Goal: Transaction & Acquisition: Purchase product/service

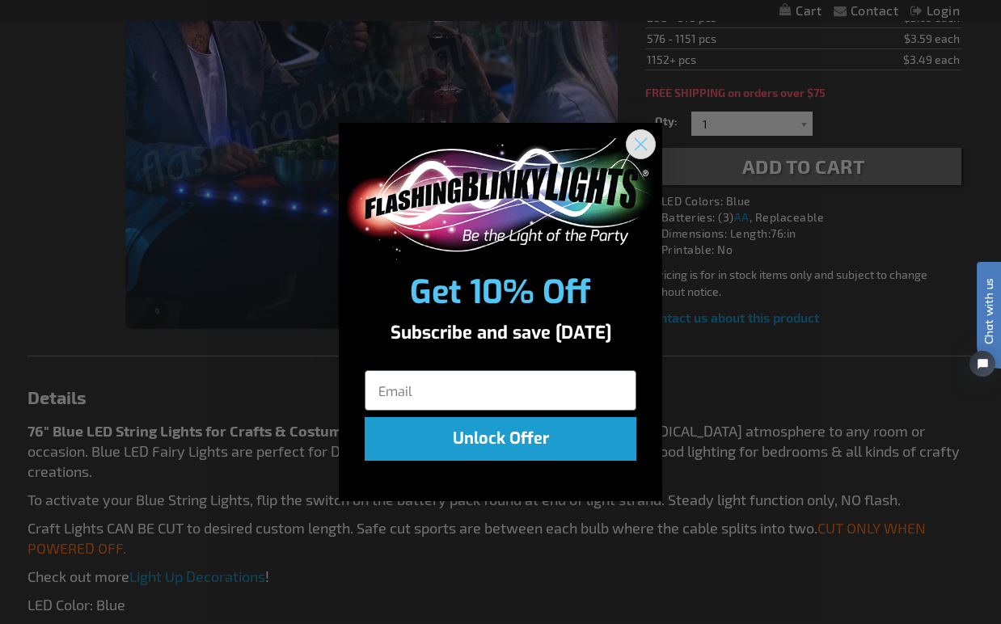
click at [643, 146] on icon "Close dialog" at bounding box center [640, 143] width 11 height 11
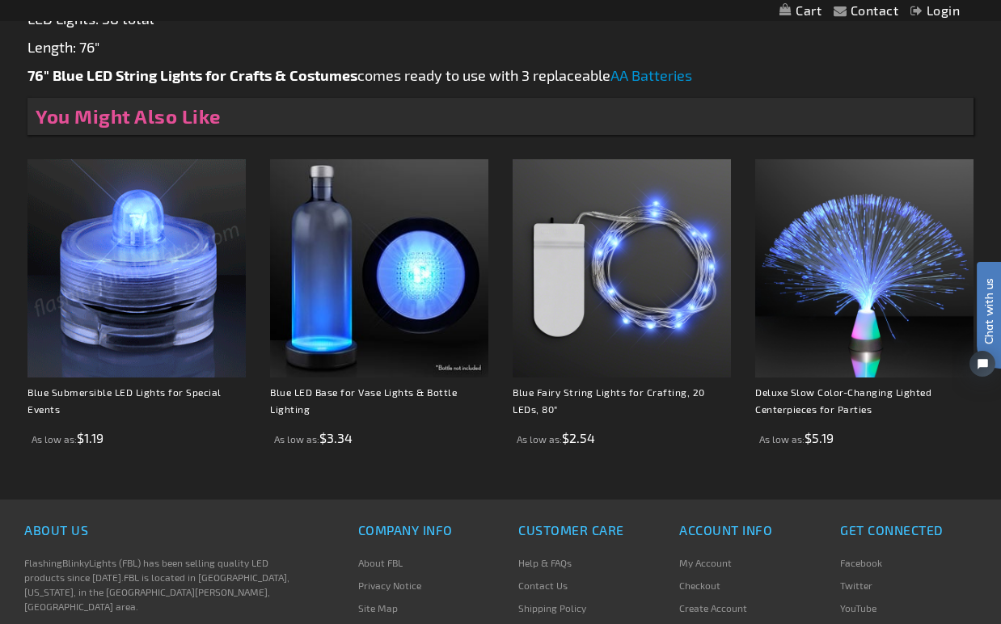
scroll to position [1023, 0]
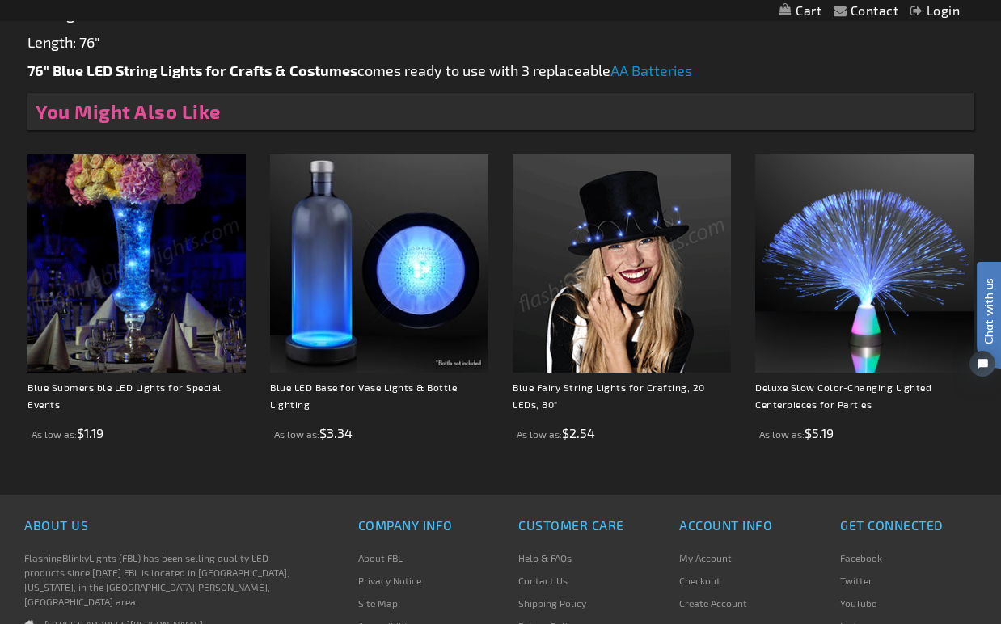
click at [621, 296] on img at bounding box center [622, 263] width 218 height 218
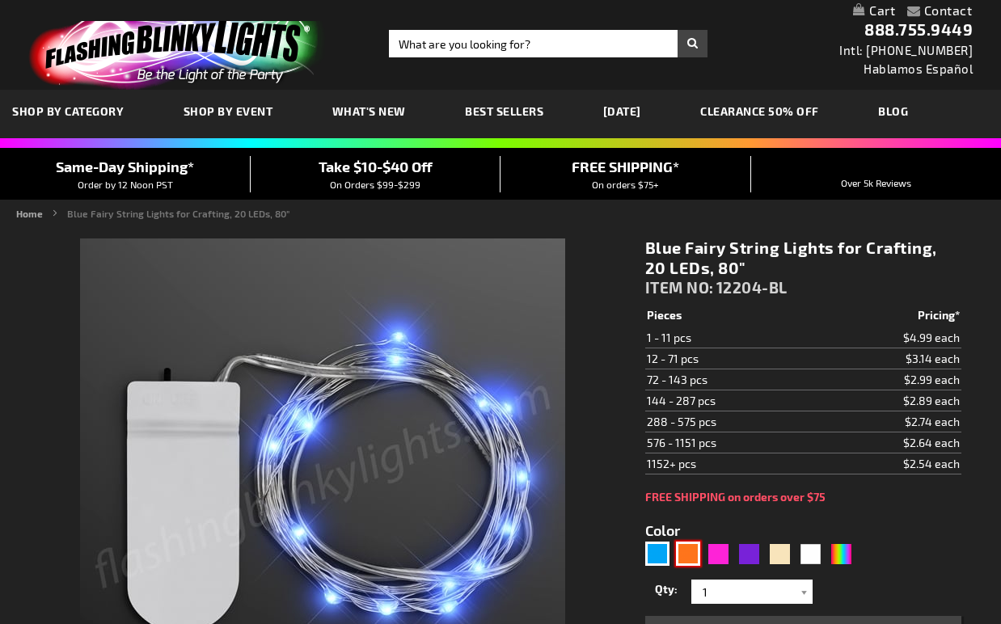
click at [686, 552] on div "Orange" at bounding box center [688, 554] width 24 height 24
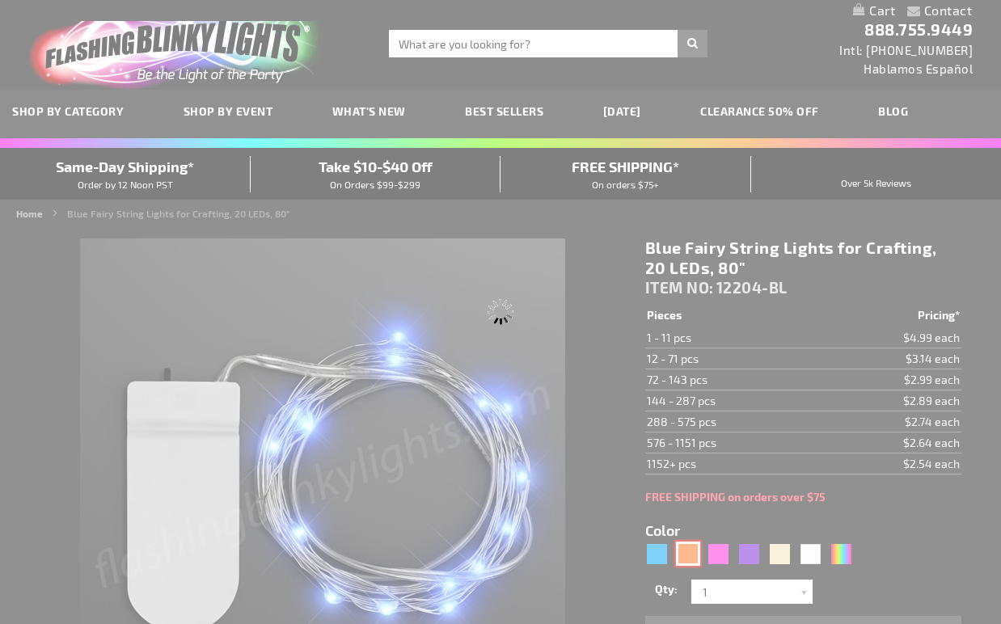
type input "5637"
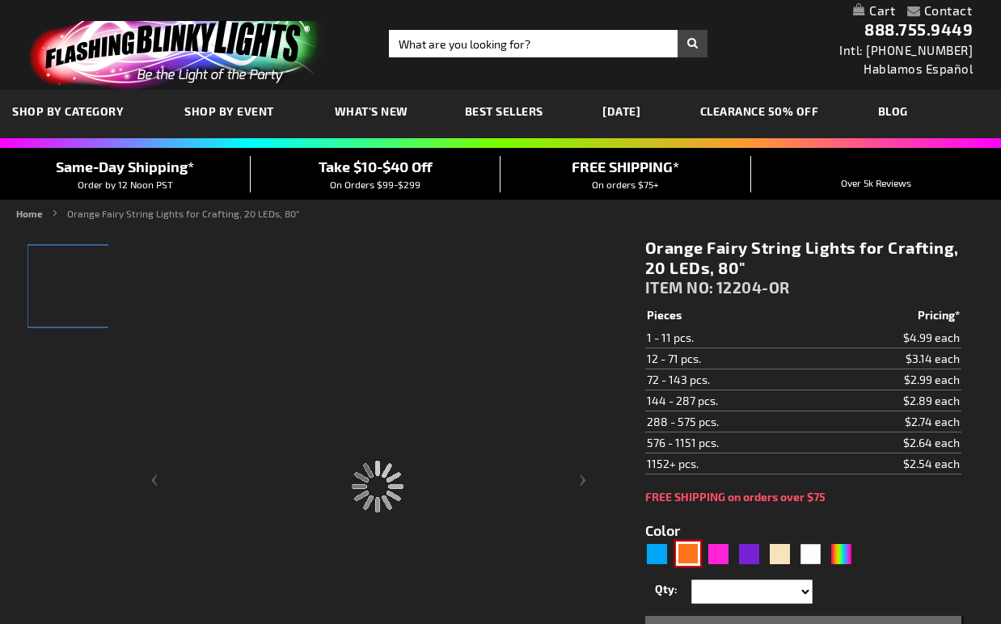
type input "12204-OR"
type input "Customize - Orange Fairy String Lights for Crafting, 20 LEDs, 80&quot; - ITEM N…"
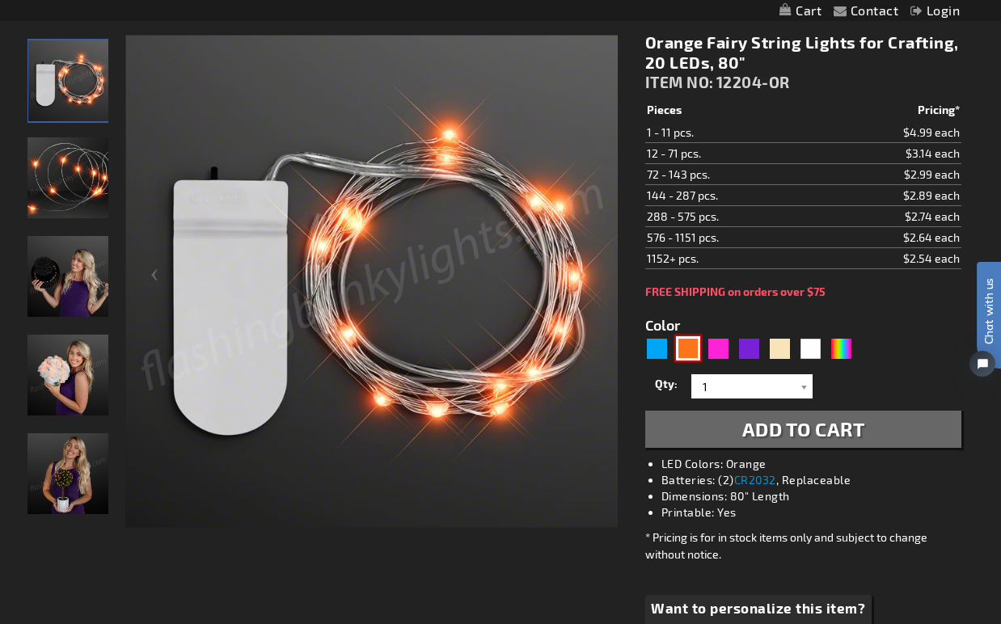
scroll to position [316, 0]
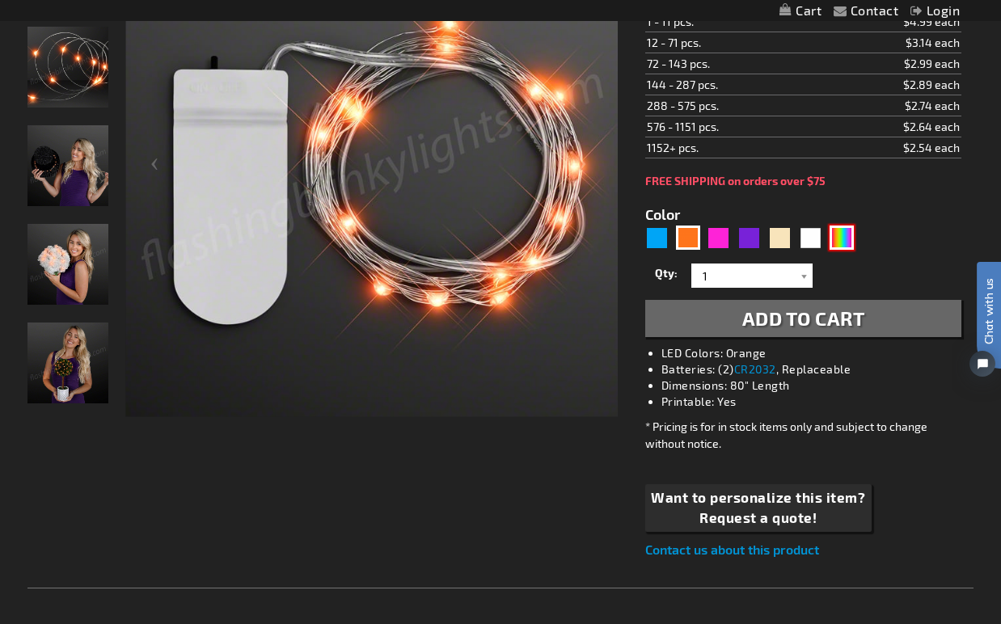
click at [841, 234] on div "Multicolor" at bounding box center [841, 238] width 24 height 24
type input "5659"
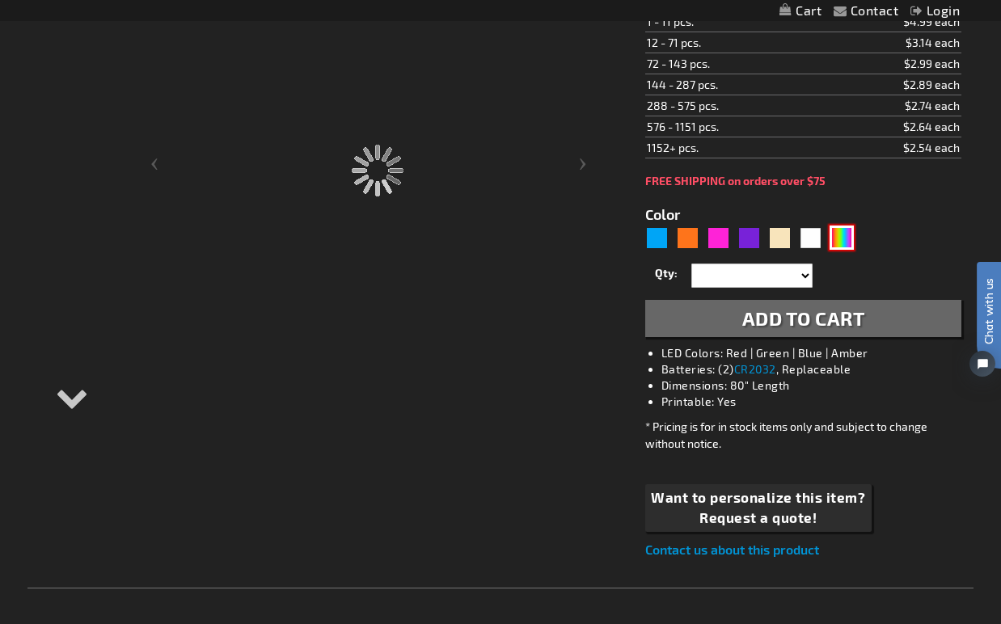
type input "12204-MLT"
type input "Customize - Multicolor Fairy String Lights for Crafts, 20 LEDs, 80&quot; - ITEM…"
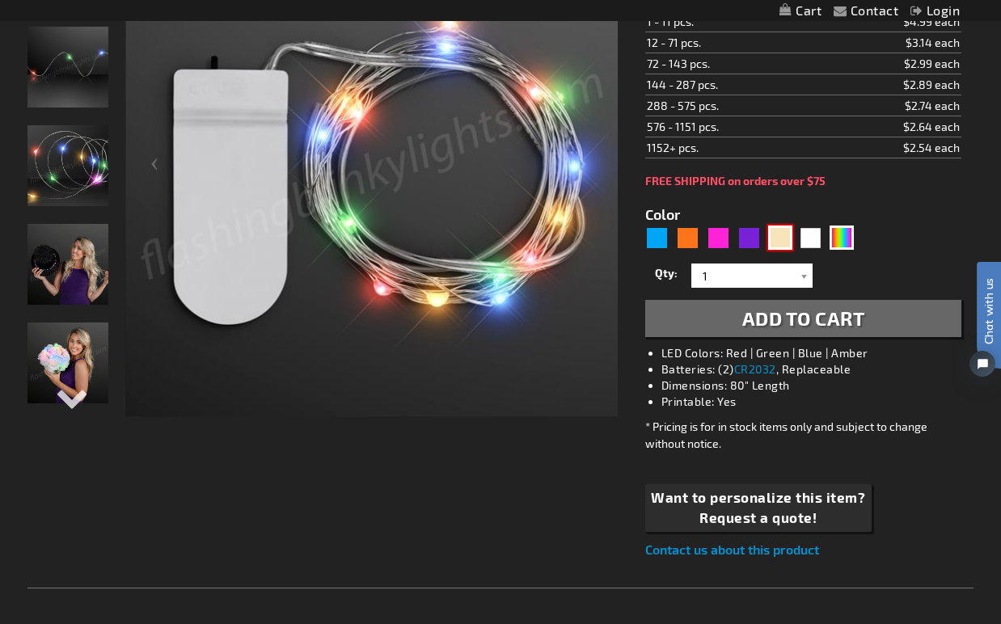
click at [782, 240] on div "Warm White" at bounding box center [780, 238] width 24 height 24
type input "5670"
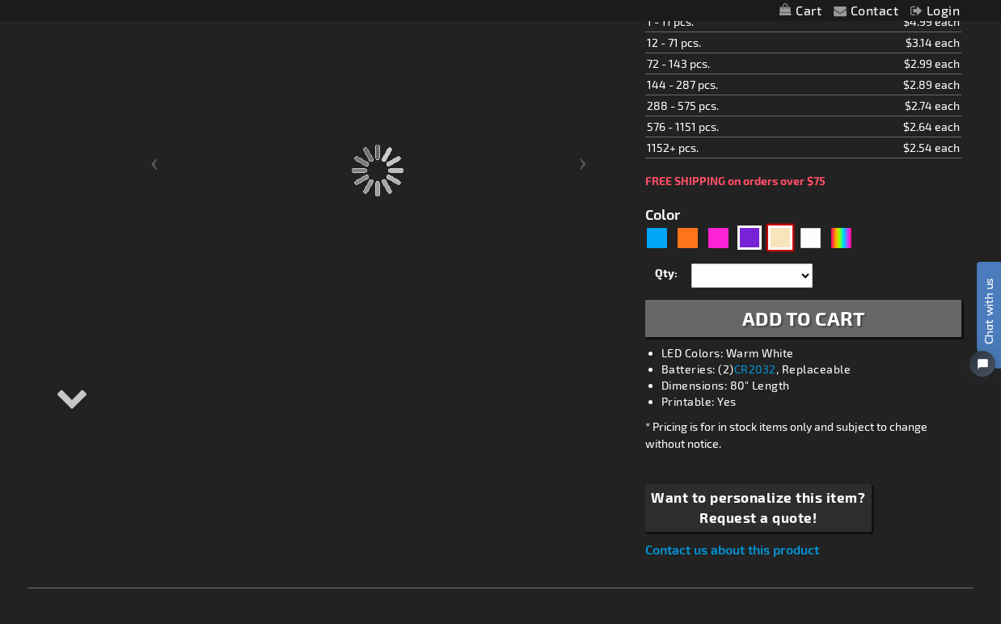
type input "12204-WMWT"
type input "Customize - Warm White Fairy String Lights for Crafts, 20 LEDs, 80&quot; - ITEM…"
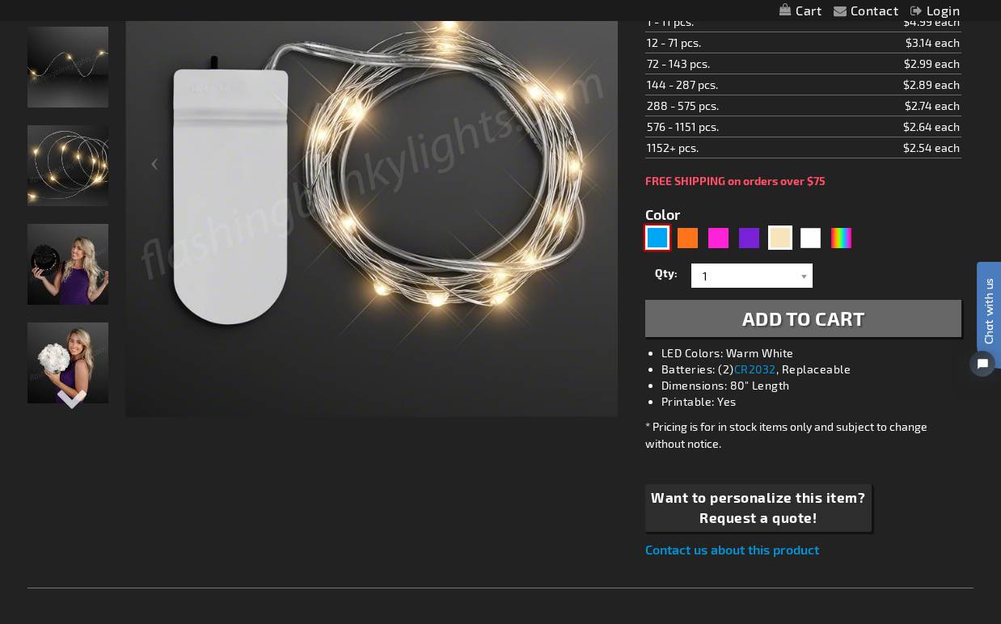
click at [656, 243] on div "Blue" at bounding box center [657, 238] width 24 height 24
type input "5629"
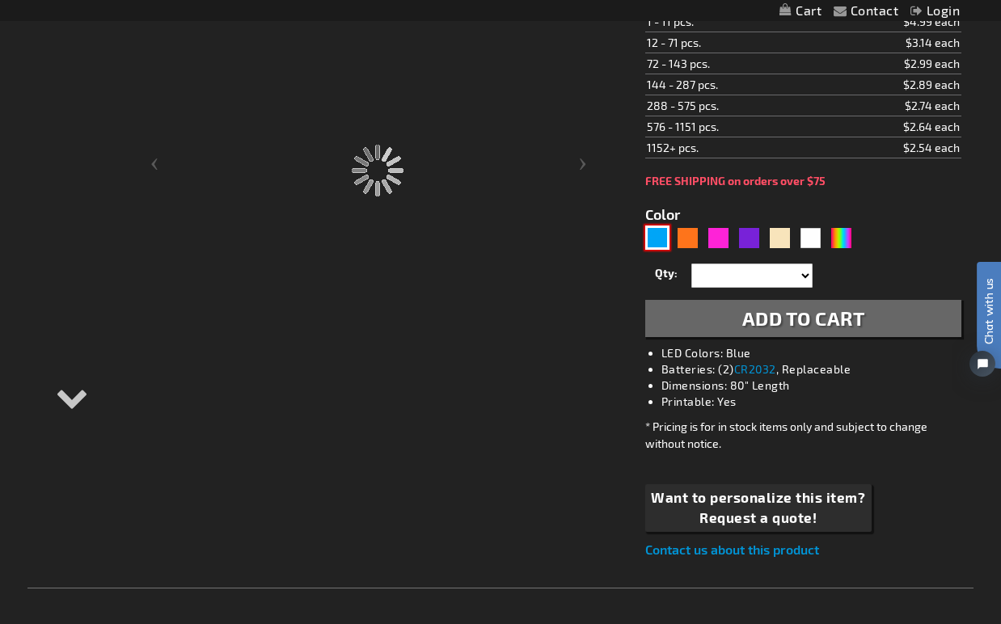
type input "12204-BL"
type input "Customize - Blue Fairy String Lights for Crafting, 20 LEDs, 80&quot; - ITEM NO:…"
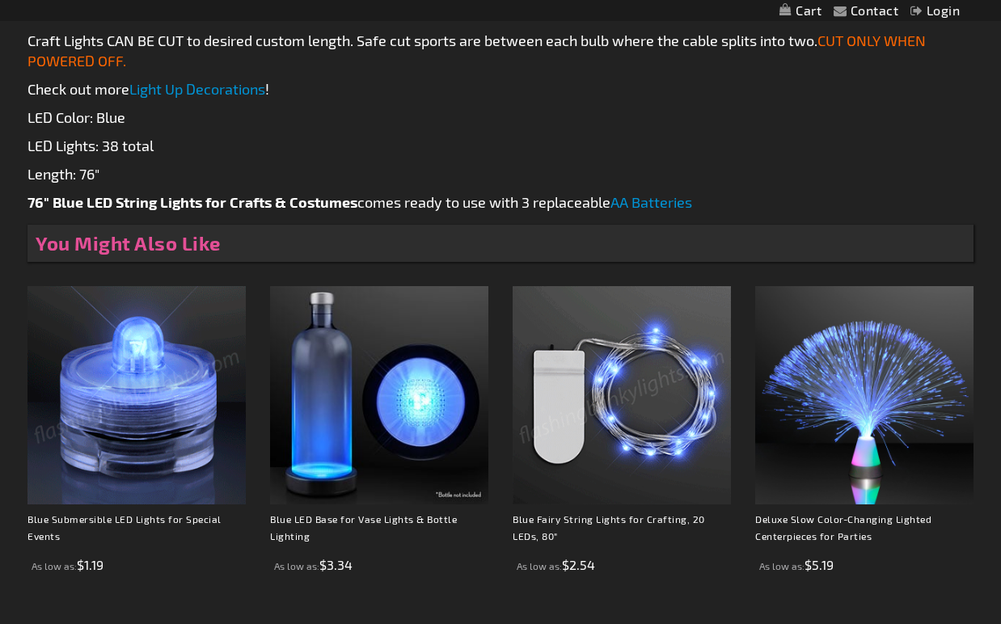
scroll to position [892, 0]
